Goal: Task Accomplishment & Management: Manage account settings

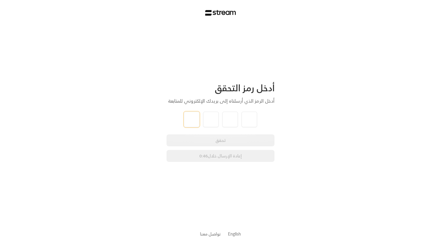
type input "6"
type input "0"
type input "2"
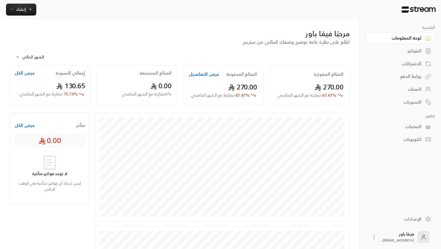
click at [403, 92] on div "العملاء" at bounding box center [397, 89] width 48 height 6
